Goal: Transaction & Acquisition: Purchase product/service

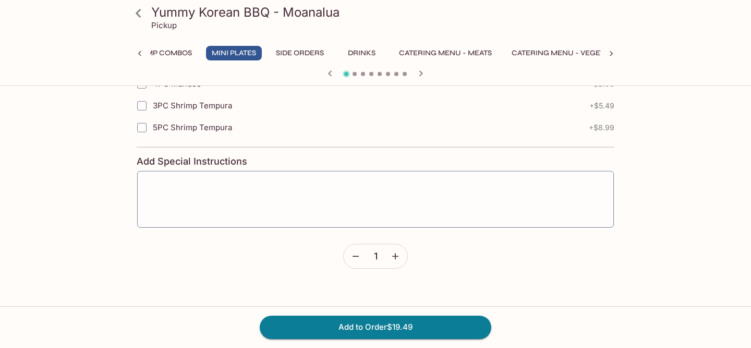
scroll to position [1197, 0]
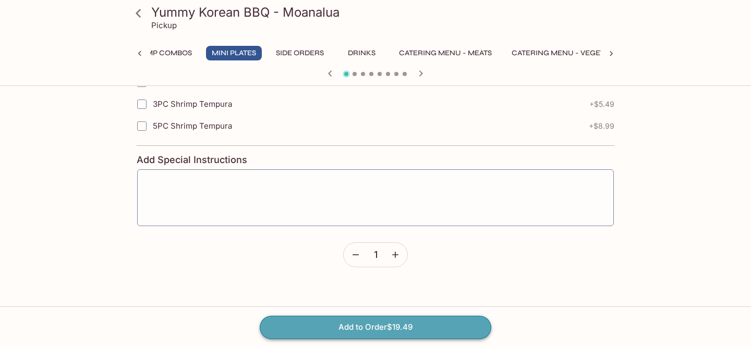
click at [379, 327] on button "Add to Order $19.49" at bounding box center [375, 327] width 231 height 23
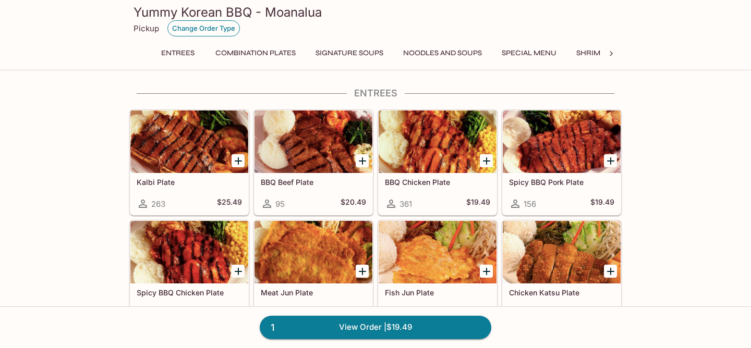
click at [212, 30] on button "Change Order Type" at bounding box center [203, 28] width 72 height 16
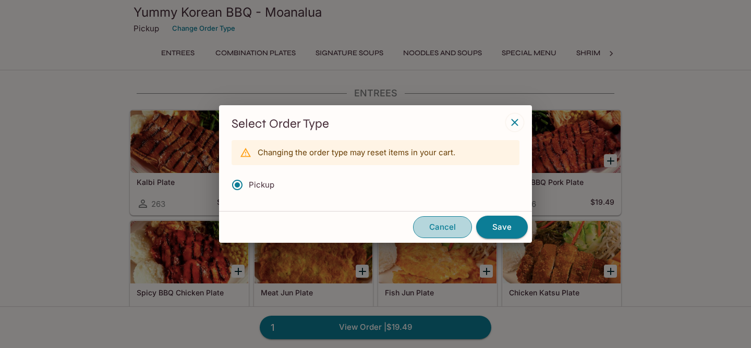
click at [443, 229] on button "Cancel" at bounding box center [442, 227] width 59 height 22
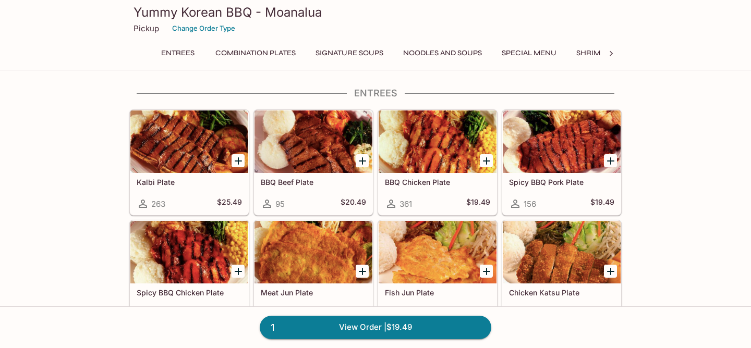
scroll to position [90, 0]
